Goal: Find specific page/section: Find specific page/section

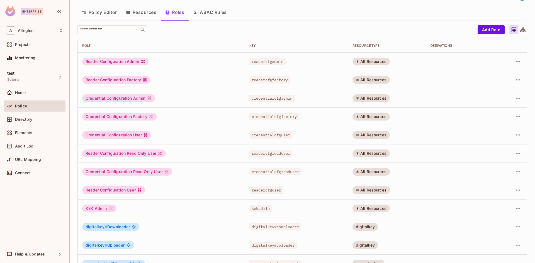
scroll to position [30, 0]
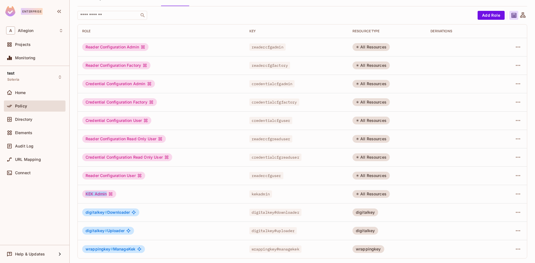
drag, startPoint x: 84, startPoint y: 194, endPoint x: 113, endPoint y: 194, distance: 29.0
click at [113, 194] on div "KEK Admin" at bounding box center [99, 194] width 34 height 8
click at [163, 193] on div "KEK Admin" at bounding box center [161, 194] width 158 height 8
drag, startPoint x: 84, startPoint y: 195, endPoint x: 112, endPoint y: 194, distance: 28.4
click at [112, 194] on div "KEK Admin" at bounding box center [99, 194] width 34 height 8
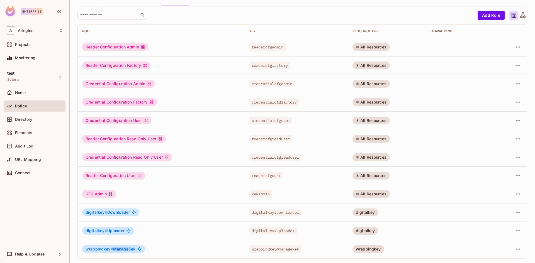
drag, startPoint x: 113, startPoint y: 250, endPoint x: 130, endPoint y: 249, distance: 16.7
click at [130, 249] on span "wrappingkey # ManageKek" at bounding box center [111, 249] width 50 height 4
click at [114, 251] on span "wrappingkey # ManageKek" at bounding box center [111, 249] width 50 height 4
drag, startPoint x: 115, startPoint y: 251, endPoint x: 130, endPoint y: 249, distance: 16.0
click at [130, 249] on span "wrappingkey # ManageKek" at bounding box center [111, 249] width 50 height 4
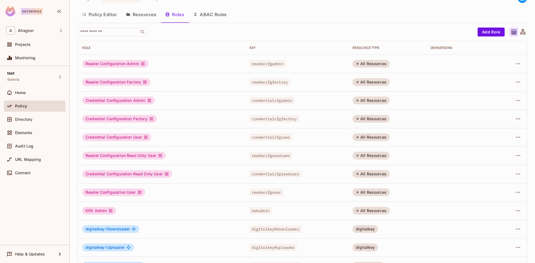
scroll to position [0, 0]
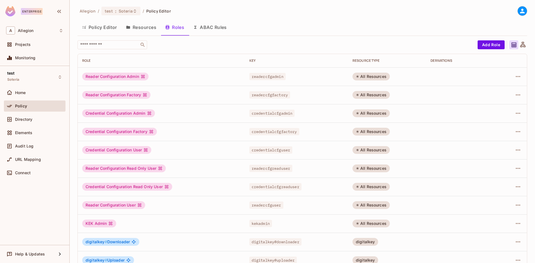
click at [107, 25] on button "Policy Editor" at bounding box center [100, 27] width 44 height 14
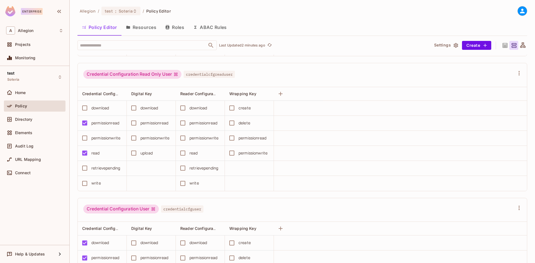
scroll to position [147, 0]
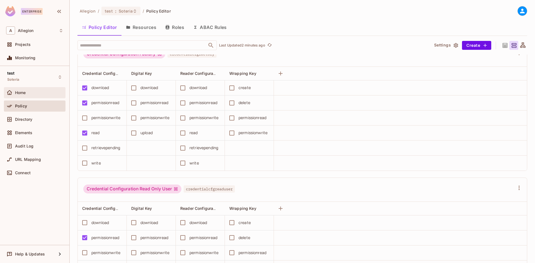
click at [21, 97] on div "Home" at bounding box center [35, 92] width 62 height 11
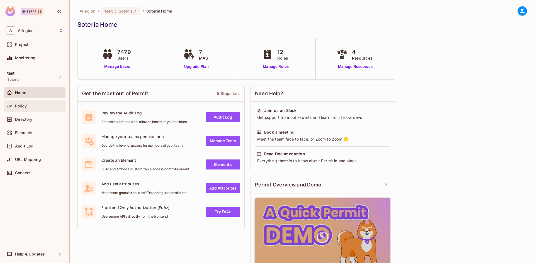
click at [40, 109] on div "Policy" at bounding box center [34, 106] width 57 height 7
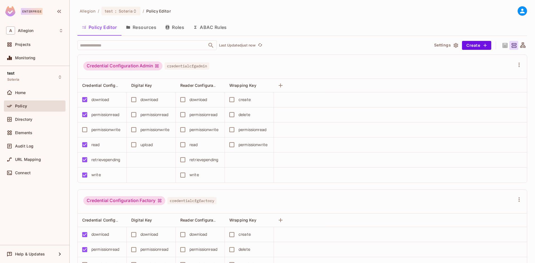
click at [177, 29] on button "Roles" at bounding box center [175, 27] width 28 height 14
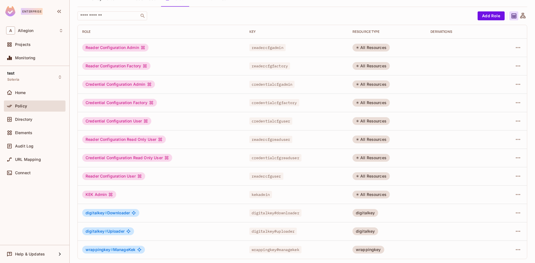
scroll to position [30, 0]
drag, startPoint x: 85, startPoint y: 194, endPoint x: 109, endPoint y: 195, distance: 23.7
click at [109, 195] on div "KEK Admin" at bounding box center [99, 194] width 34 height 8
drag, startPoint x: 113, startPoint y: 250, endPoint x: 135, endPoint y: 250, distance: 22.3
click at [135, 250] on div "wrappingkey # ManageKek" at bounding box center [113, 250] width 63 height 8
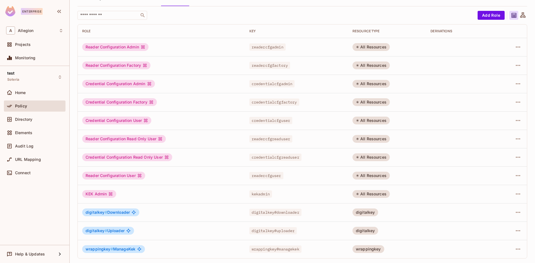
click at [95, 193] on div "KEK Admin" at bounding box center [99, 194] width 34 height 8
drag, startPoint x: 121, startPoint y: 249, endPoint x: 128, endPoint y: 250, distance: 7.0
click at [128, 250] on span "wrappingkey # ManageKek" at bounding box center [111, 249] width 50 height 4
click at [123, 250] on span "wrappingkey # ManageKek" at bounding box center [111, 249] width 50 height 4
drag, startPoint x: 113, startPoint y: 248, endPoint x: 131, endPoint y: 249, distance: 17.9
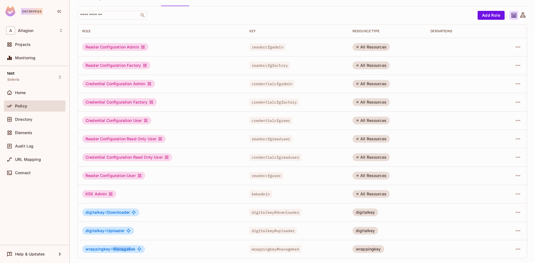
click at [131, 249] on span "wrappingkey # ManageKek" at bounding box center [111, 249] width 50 height 4
click at [124, 251] on span "wrappingkey # ManageKek" at bounding box center [111, 249] width 50 height 4
